Goal: Information Seeking & Learning: Learn about a topic

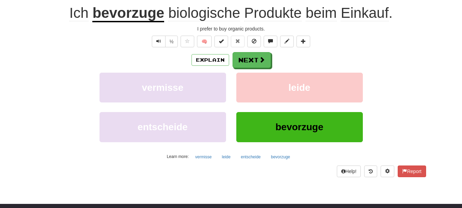
scroll to position [68, 0]
click at [421, 71] on div "Explain Next vermisse leide entscheide bevorzuge Learn more: vermisse leide ent…" at bounding box center [231, 107] width 390 height 110
drag, startPoint x: 372, startPoint y: 30, endPoint x: 445, endPoint y: 56, distance: 77.1
click at [445, 56] on div "Correct : 2 Incorrect : 1 To go : 8 Playing : Everyday Life / Score: 8 0 % Mast…" at bounding box center [231, 67] width 462 height 237
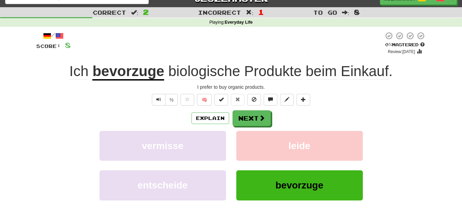
scroll to position [0, 0]
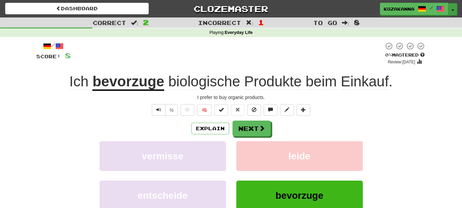
click at [452, 10] on span "button" at bounding box center [452, 10] width 3 height 1
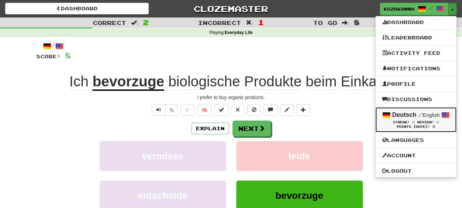
click at [432, 113] on small "/ English" at bounding box center [429, 115] width 22 height 6
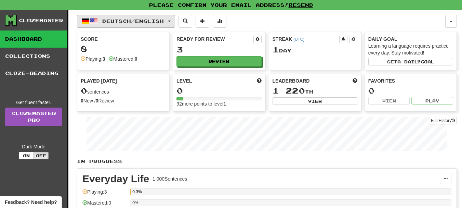
click at [175, 23] on button "Deutsch / English" at bounding box center [126, 21] width 98 height 13
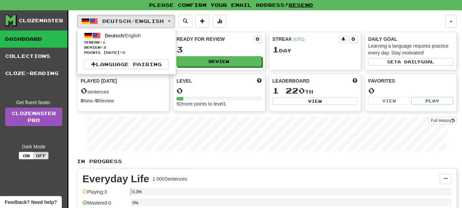
click at [223, 162] on p "In Progress" at bounding box center [267, 161] width 380 height 7
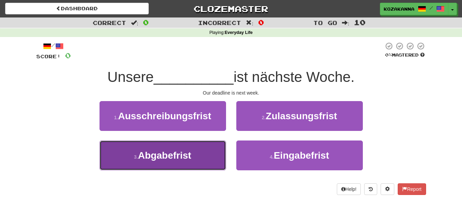
click at [176, 158] on span "Abgabefrist" at bounding box center [164, 155] width 53 height 11
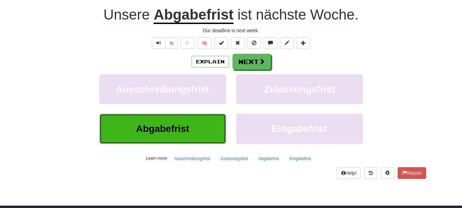
scroll to position [68, 0]
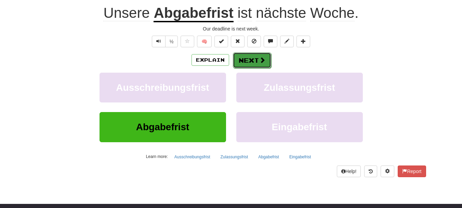
click at [251, 61] on button "Next" at bounding box center [252, 60] width 38 height 16
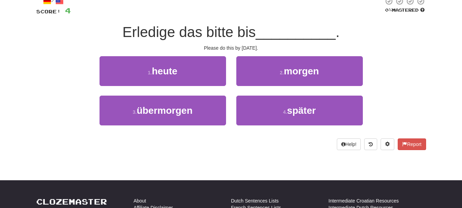
scroll to position [30, 0]
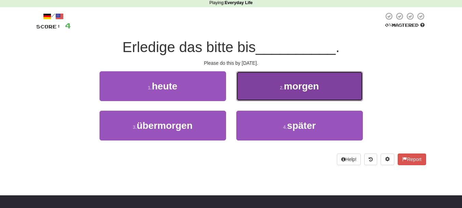
click at [289, 89] on span "morgen" at bounding box center [301, 86] width 35 height 11
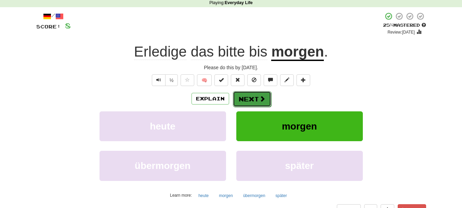
click at [246, 102] on button "Next" at bounding box center [252, 99] width 38 height 16
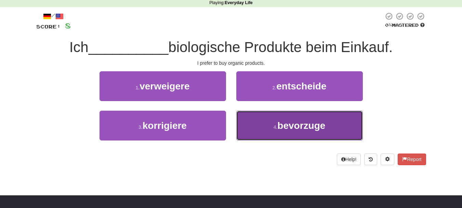
click at [294, 127] on span "bevorzuge" at bounding box center [301, 125] width 48 height 11
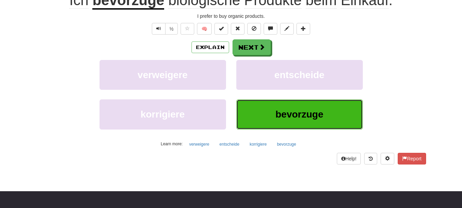
scroll to position [64, 0]
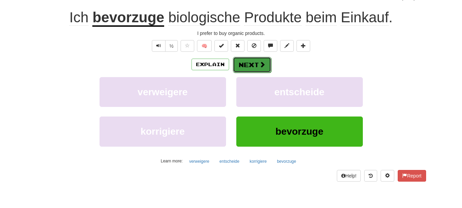
click at [262, 66] on span at bounding box center [262, 64] width 6 height 6
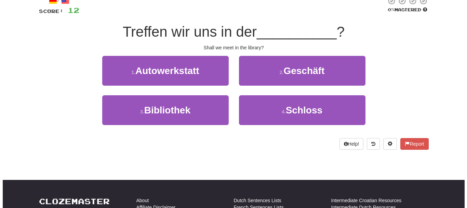
scroll to position [30, 0]
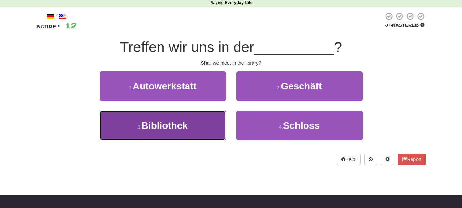
click at [197, 127] on button "3 . Bibliothek" at bounding box center [163, 125] width 127 height 30
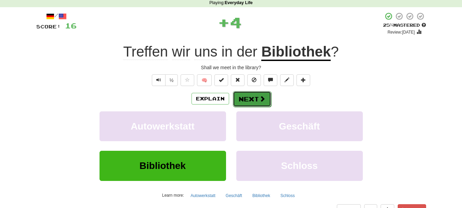
click at [259, 97] on span at bounding box center [262, 98] width 6 height 6
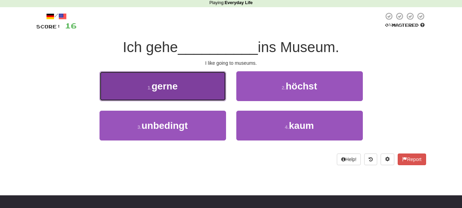
click at [189, 91] on button "1 . gerne" at bounding box center [163, 86] width 127 height 30
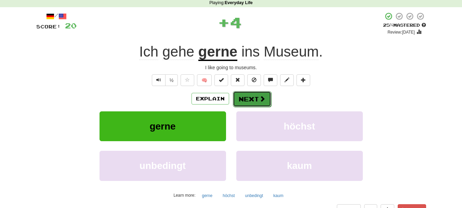
click at [254, 97] on button "Next" at bounding box center [252, 99] width 38 height 16
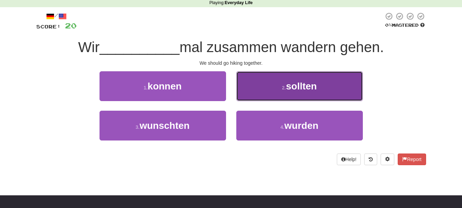
click at [280, 91] on button "2 . sollten" at bounding box center [299, 86] width 127 height 30
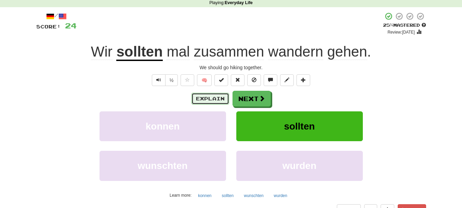
click at [211, 95] on button "Explain" at bounding box center [210, 99] width 38 height 12
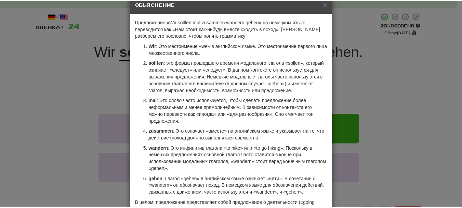
scroll to position [0, 0]
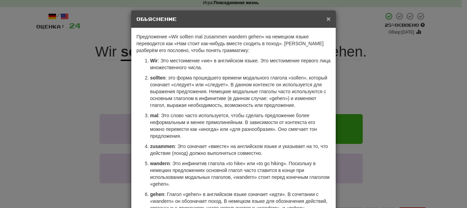
click at [328, 18] on font "×" at bounding box center [329, 19] width 4 height 8
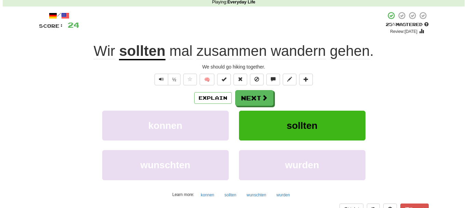
scroll to position [30, 0]
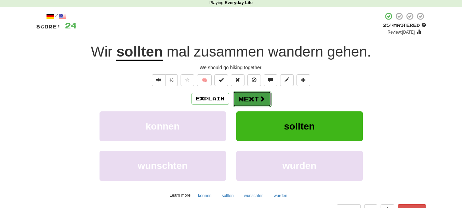
click at [259, 98] on span at bounding box center [262, 98] width 6 height 6
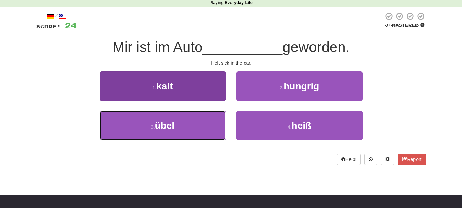
click at [213, 116] on button "3 . übel" at bounding box center [163, 125] width 127 height 30
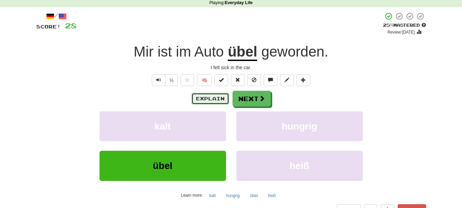
click at [222, 101] on button "Explain" at bounding box center [210, 99] width 38 height 12
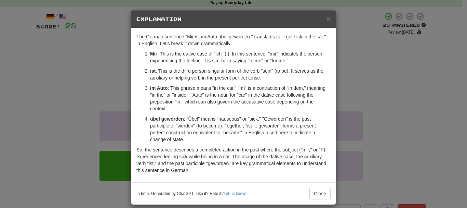
click at [328, 19] on div "× Explanation" at bounding box center [233, 19] width 204 height 17
click at [328, 18] on span "×" at bounding box center [329, 19] width 4 height 8
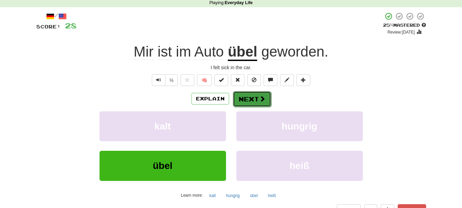
click at [254, 99] on button "Next" at bounding box center [252, 99] width 38 height 16
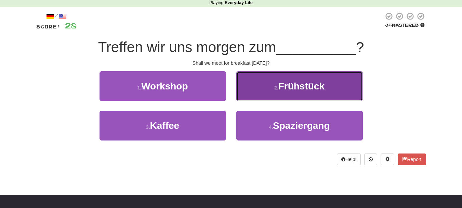
click at [291, 83] on span "Frühstück" at bounding box center [301, 86] width 46 height 11
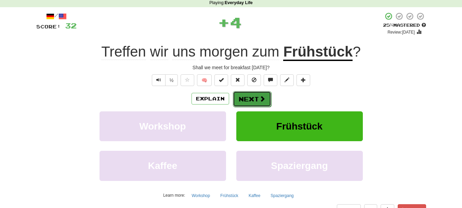
click at [260, 100] on span at bounding box center [262, 98] width 6 height 6
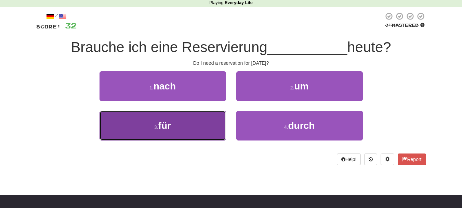
click at [199, 125] on button "3 . für" at bounding box center [163, 125] width 127 height 30
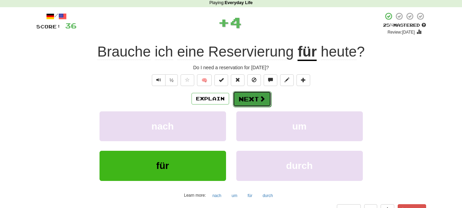
click at [241, 99] on button "Next" at bounding box center [252, 99] width 38 height 16
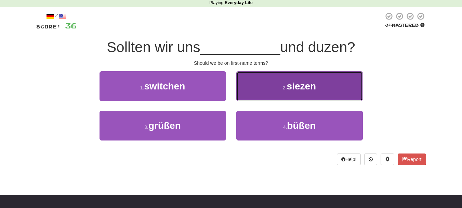
click at [291, 92] on button "2 . siezen" at bounding box center [299, 86] width 127 height 30
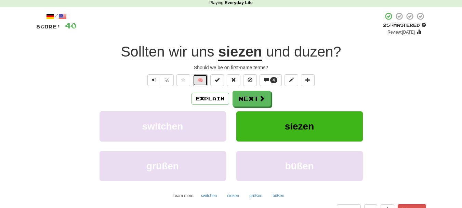
click at [197, 80] on button "🧠" at bounding box center [200, 80] width 15 height 12
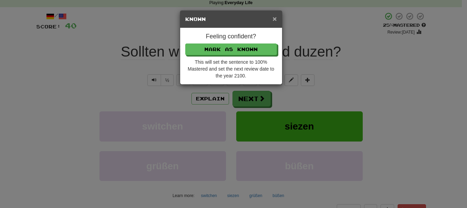
click at [274, 18] on span "×" at bounding box center [275, 19] width 4 height 8
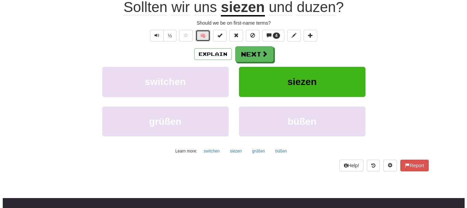
scroll to position [64, 0]
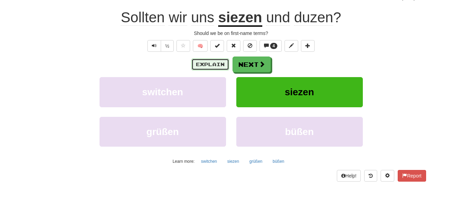
click at [223, 65] on button "Explain" at bounding box center [210, 64] width 38 height 12
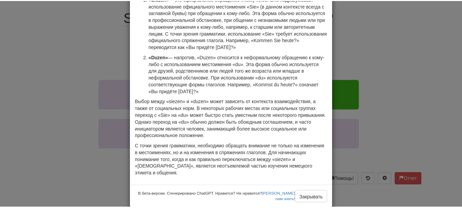
scroll to position [0, 0]
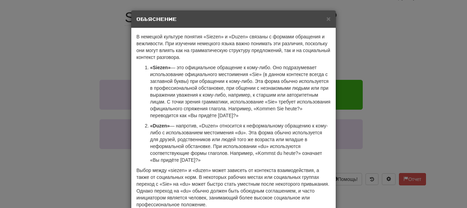
click at [328, 16] on div "× Объяснение" at bounding box center [233, 19] width 204 height 17
click at [327, 19] on font "×" at bounding box center [329, 19] width 4 height 8
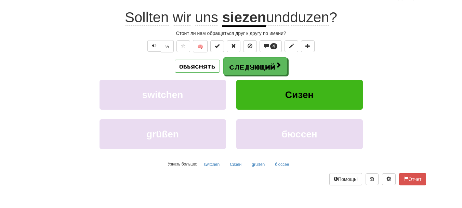
scroll to position [64, 0]
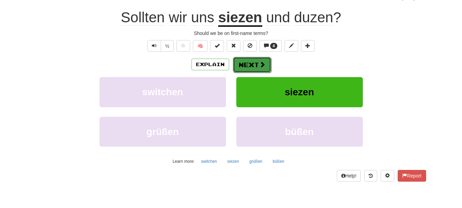
click at [264, 65] on span at bounding box center [262, 64] width 6 height 6
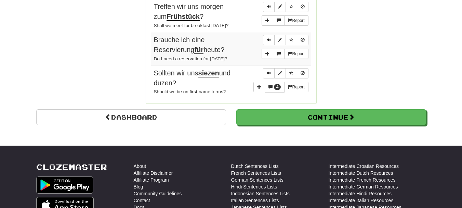
scroll to position [641, 0]
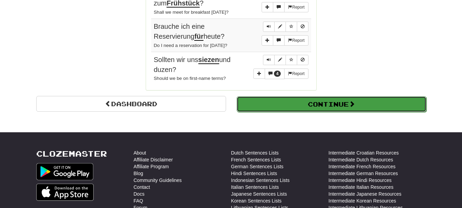
click at [301, 104] on button "Continue" at bounding box center [332, 104] width 190 height 16
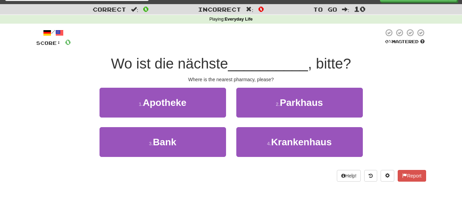
scroll to position [3, 0]
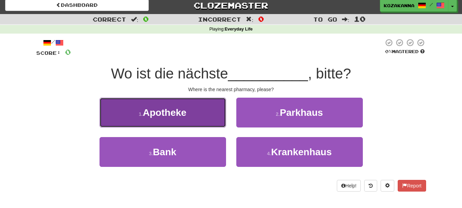
click at [140, 111] on small "1 ." at bounding box center [141, 113] width 4 height 5
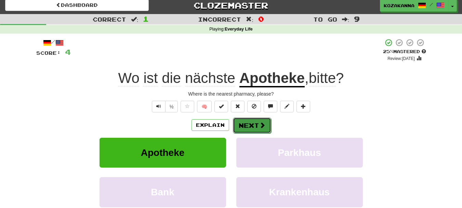
click at [250, 124] on button "Next" at bounding box center [252, 125] width 38 height 16
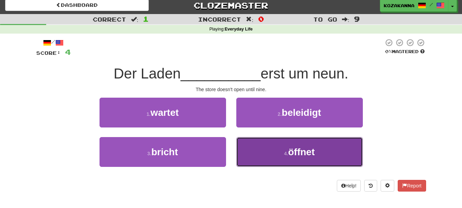
click at [322, 150] on button "4 . öffnet" at bounding box center [299, 152] width 127 height 30
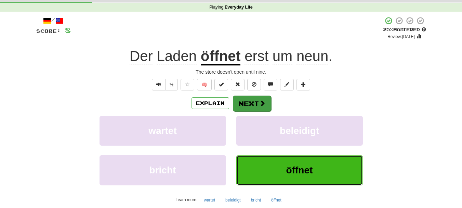
scroll to position [38, 0]
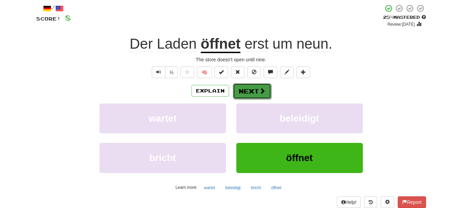
click at [253, 92] on button "Next" at bounding box center [252, 91] width 38 height 16
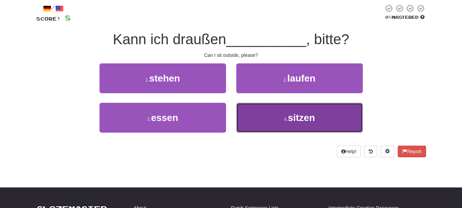
click at [275, 119] on button "4 . sitzen" at bounding box center [299, 118] width 127 height 30
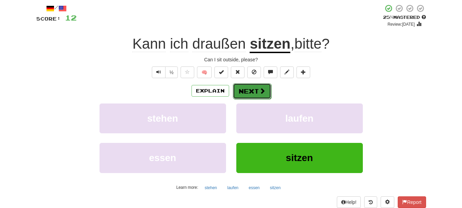
click at [263, 95] on button "Next" at bounding box center [252, 91] width 38 height 16
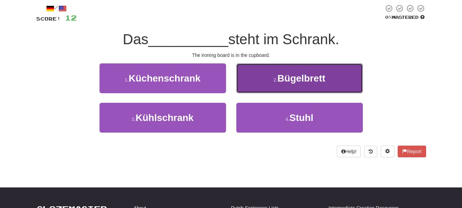
click at [274, 83] on button "2 . Bügelbrett" at bounding box center [299, 78] width 127 height 30
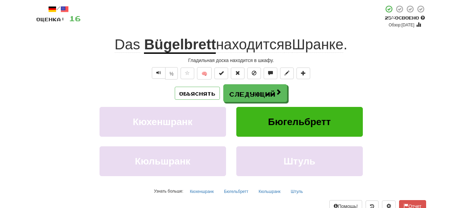
scroll to position [38, 0]
